Goal: Use online tool/utility: Utilize a website feature to perform a specific function

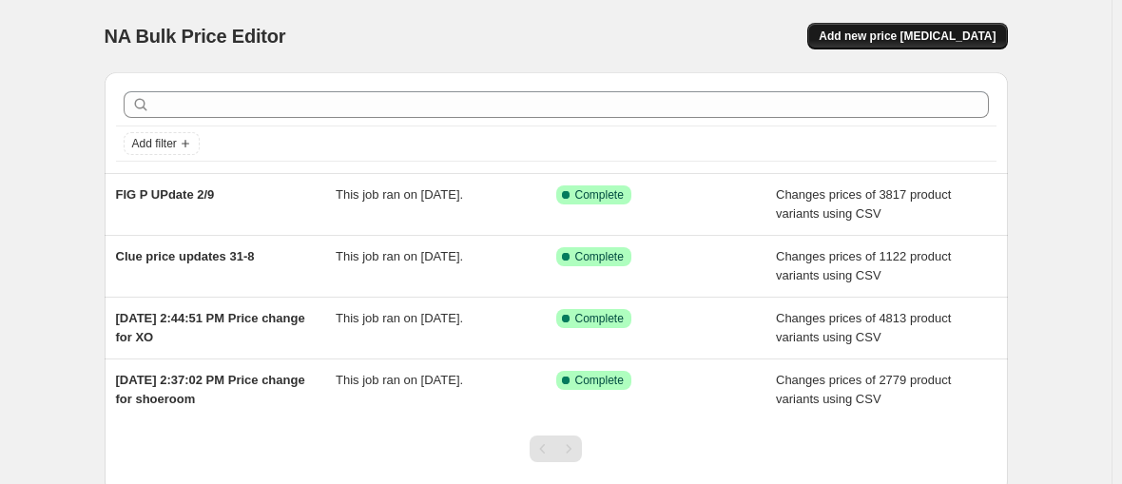
click at [841, 29] on span "Add new price [MEDICAL_DATA]" at bounding box center [907, 36] width 177 height 15
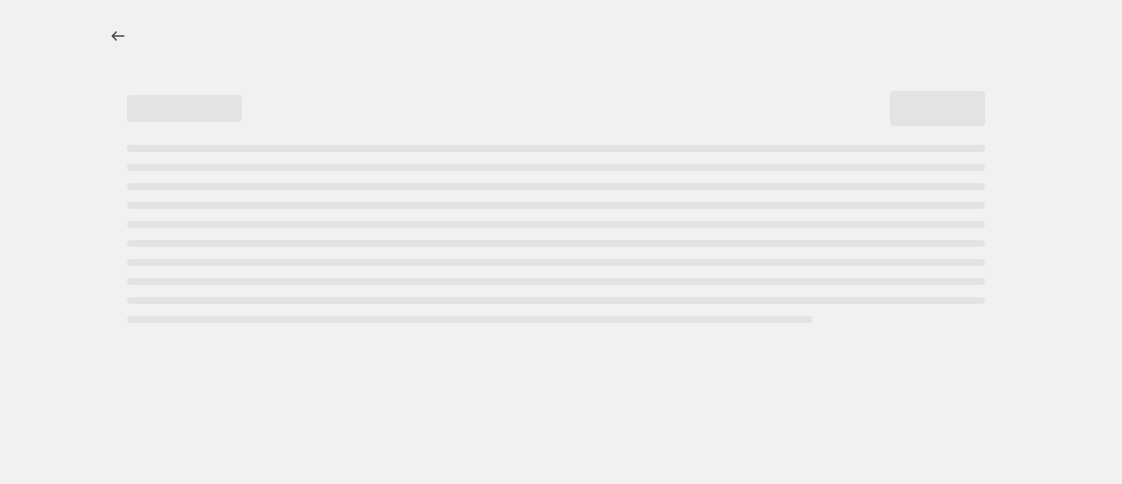
select select "percentage"
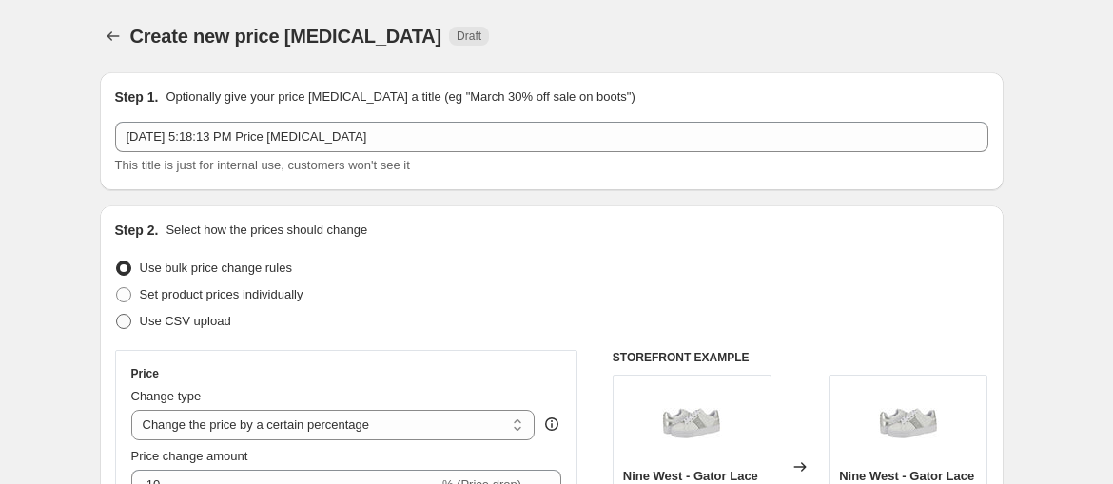
click at [231, 308] on label "Use CSV upload" at bounding box center [173, 321] width 116 height 27
click at [117, 314] on input "Use CSV upload" at bounding box center [116, 314] width 1 height 1
radio input "true"
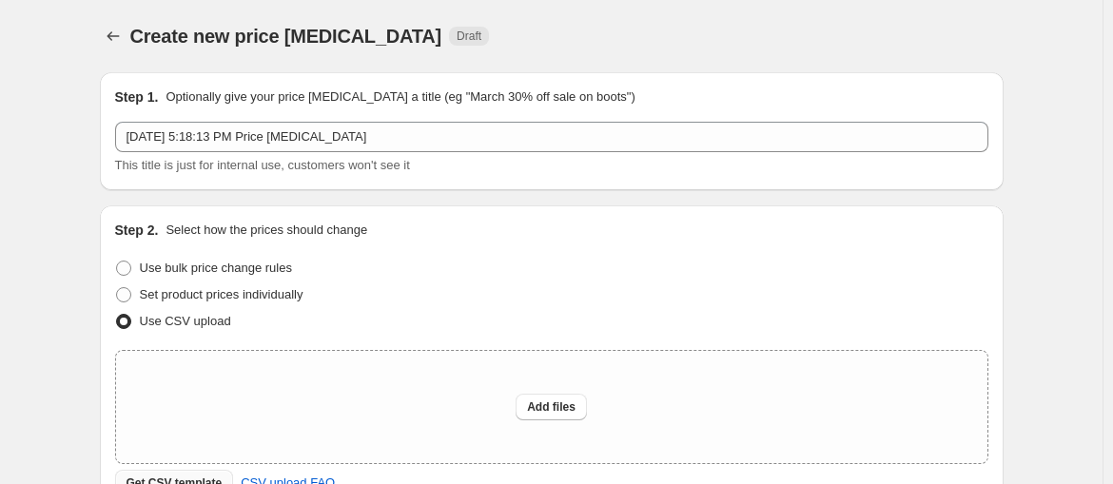
click at [234, 470] on button "Get CSV template" at bounding box center [174, 483] width 119 height 27
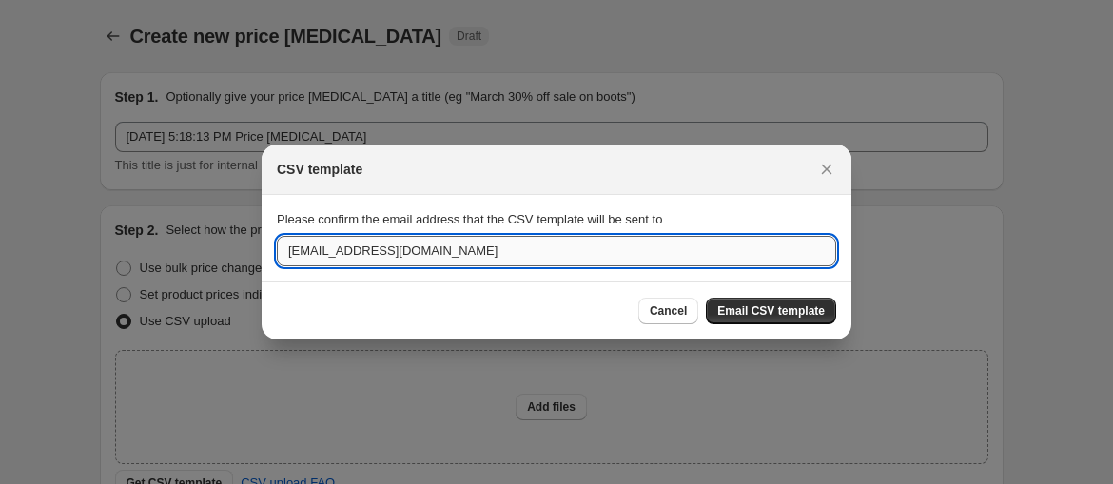
click at [673, 245] on input "[EMAIL_ADDRESS][DOMAIN_NAME]" at bounding box center [556, 251] width 559 height 30
type input "s"
type input "[EMAIL_ADDRESS][DOMAIN_NAME]"
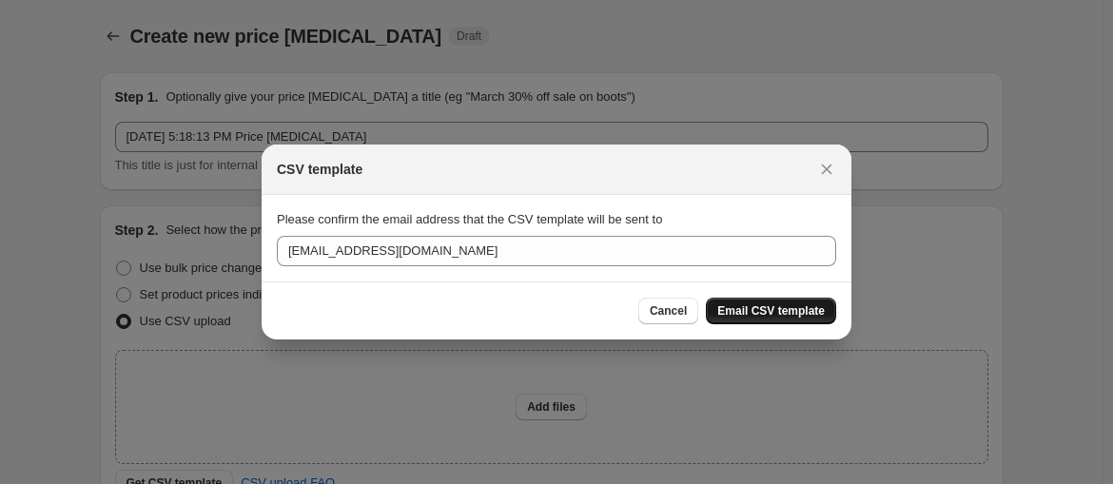
click at [732, 303] on span "Email CSV template" at bounding box center [770, 310] width 107 height 15
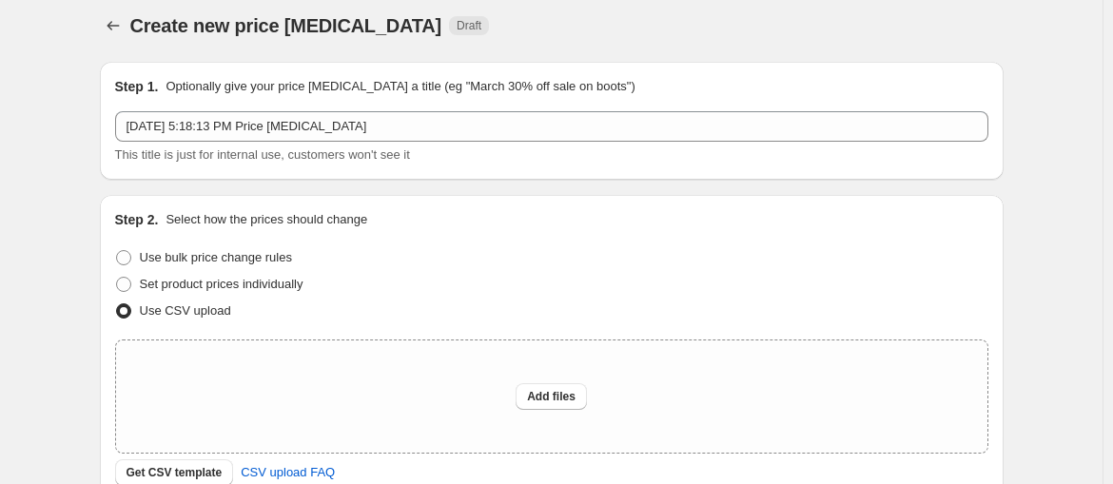
scroll to position [10, 0]
click at [426, 341] on div "Add files" at bounding box center [551, 397] width 871 height 112
click at [503, 341] on div "Add files" at bounding box center [551, 397] width 871 height 112
type input "C:\fakepath\csv_template_user_7-9.csv"
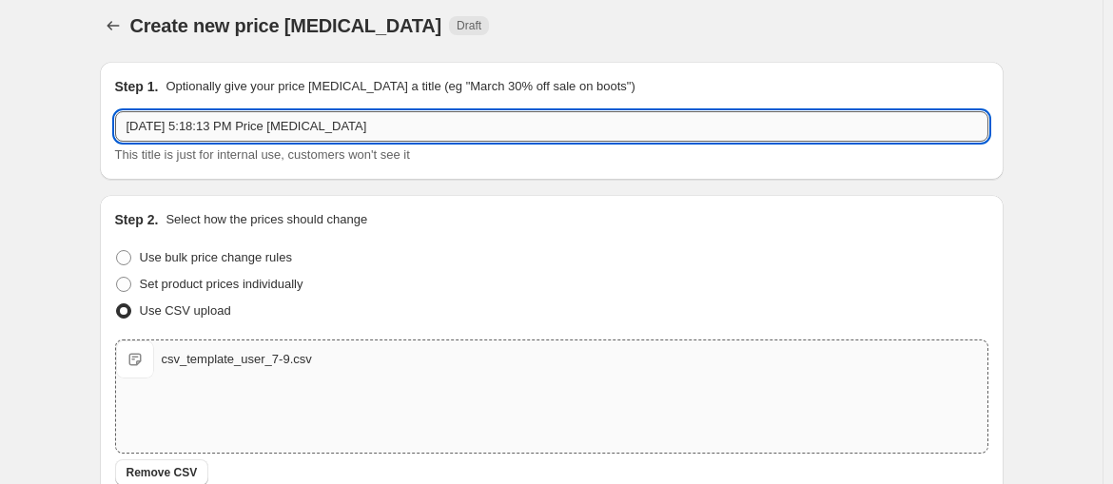
click at [495, 111] on input "[DATE] 5:18:13 PM Price [MEDICAL_DATA]" at bounding box center [551, 126] width 873 height 30
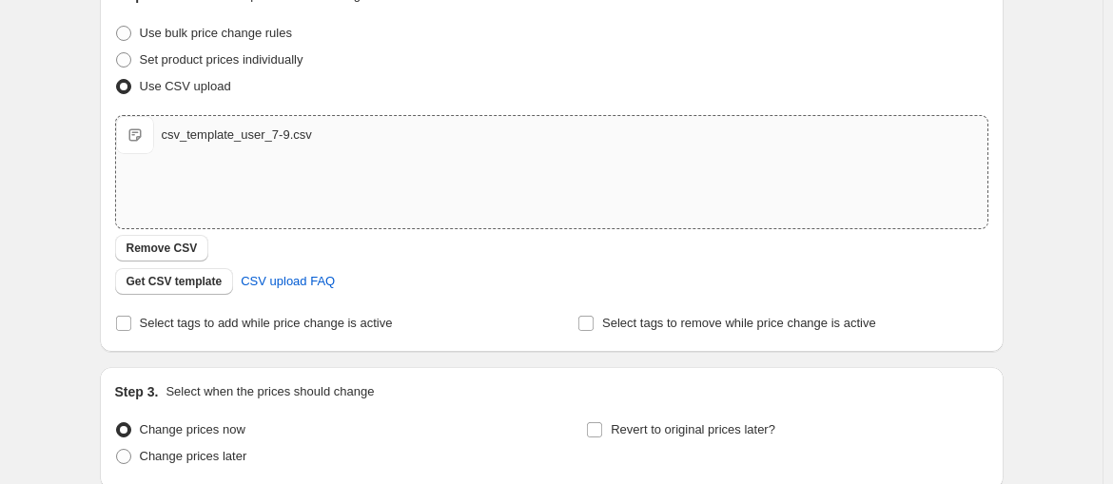
type input "FIG P update 7/9"
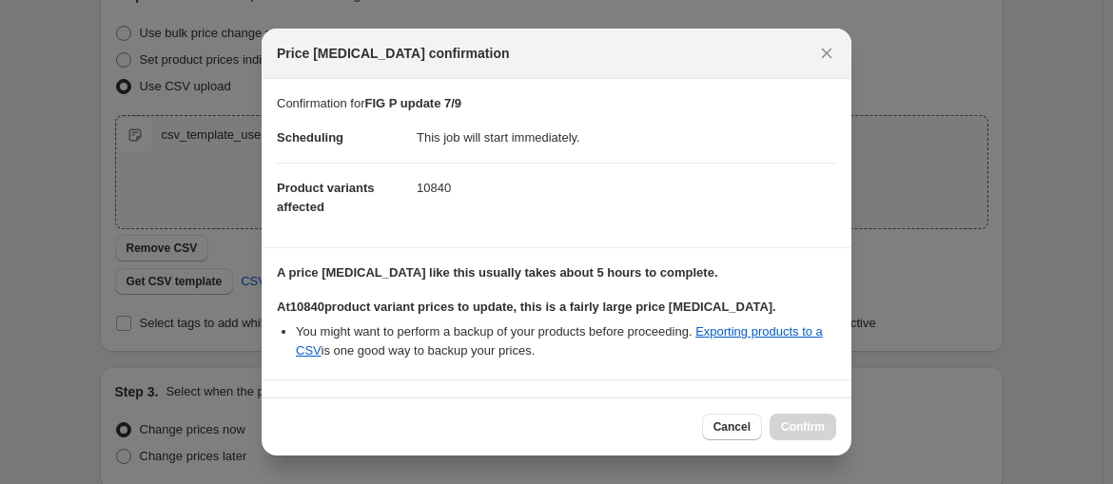
checkbox input "true"
click at [781, 435] on span "Confirm" at bounding box center [803, 427] width 44 height 15
